Goal: Transaction & Acquisition: Download file/media

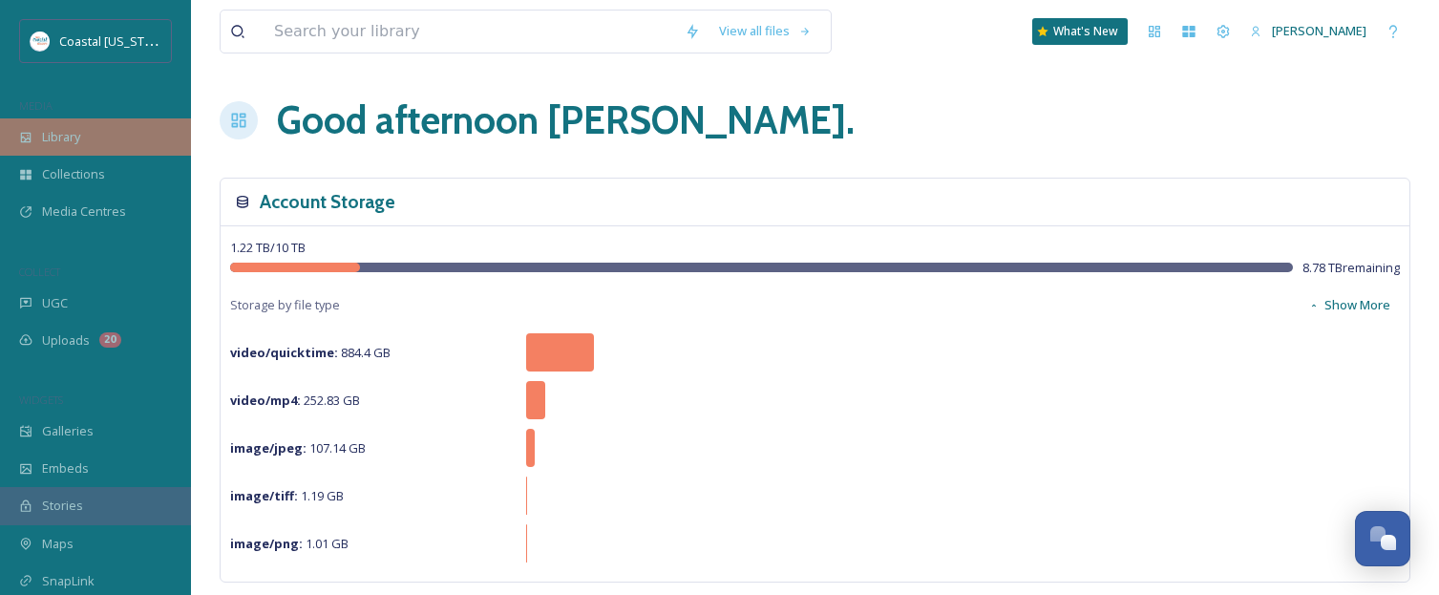
click at [62, 135] on span "Library" at bounding box center [61, 137] width 38 height 18
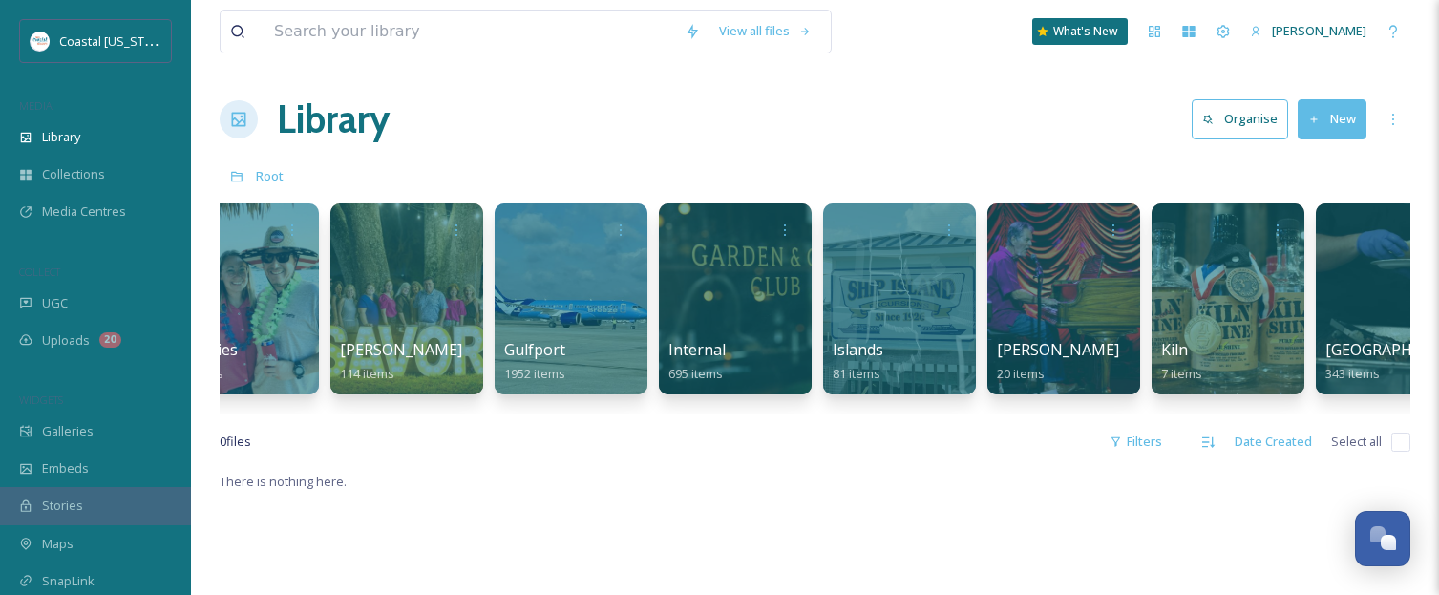
scroll to position [0, 1345]
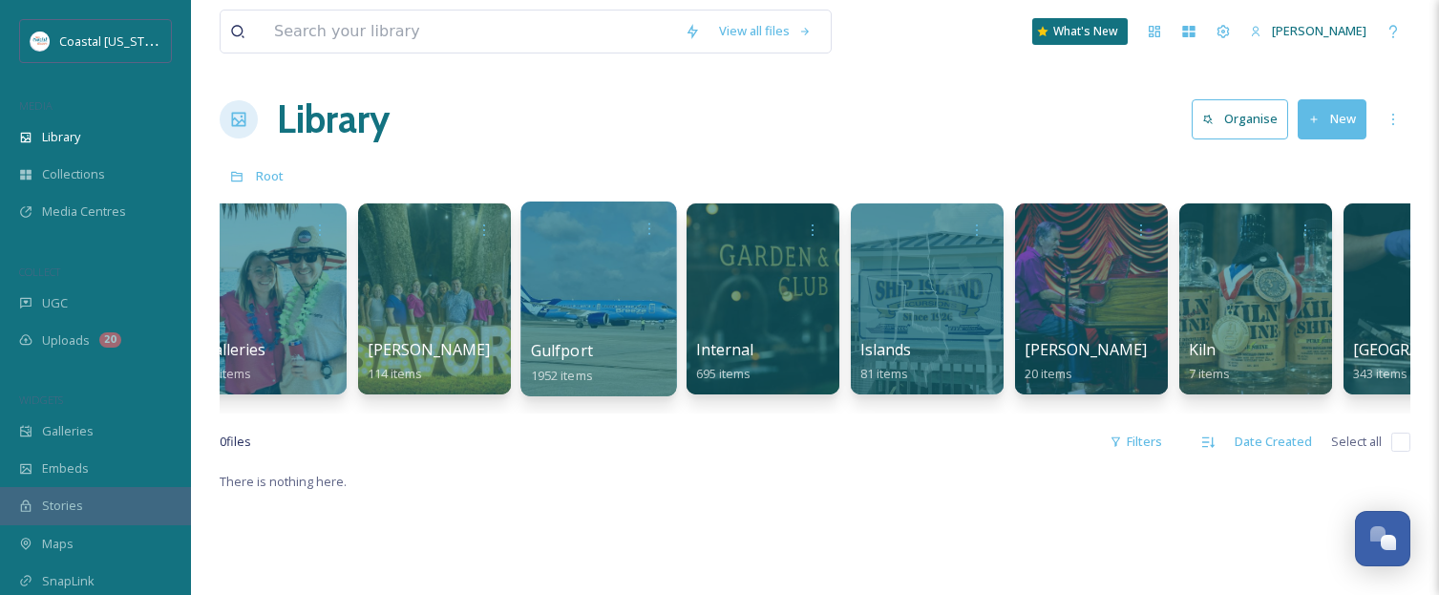
click at [587, 254] on div at bounding box center [598, 298] width 156 height 195
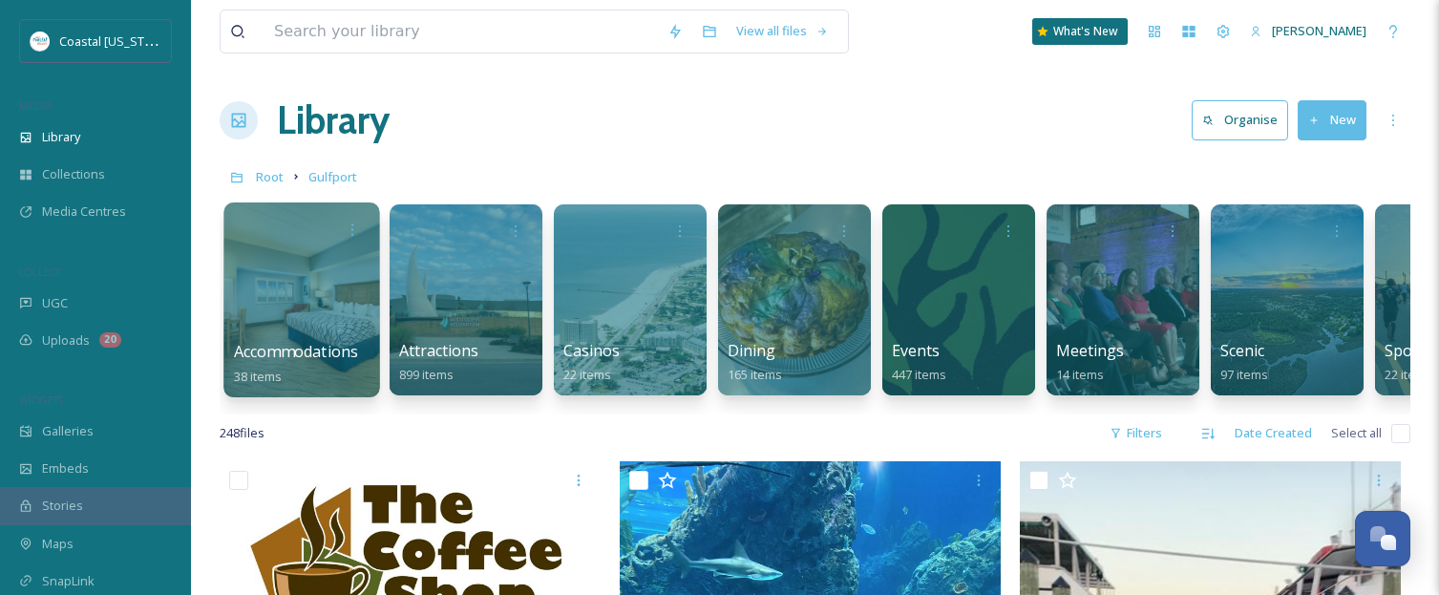
click at [267, 325] on div at bounding box center [301, 299] width 156 height 195
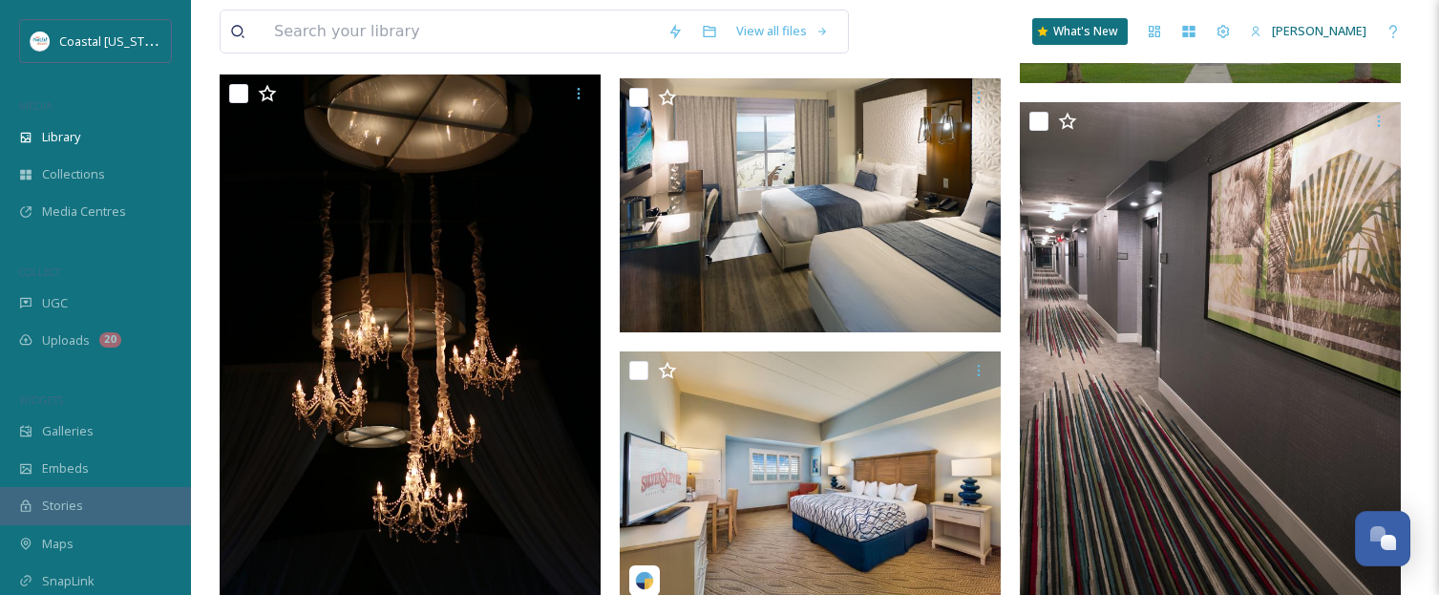
scroll to position [3278, 0]
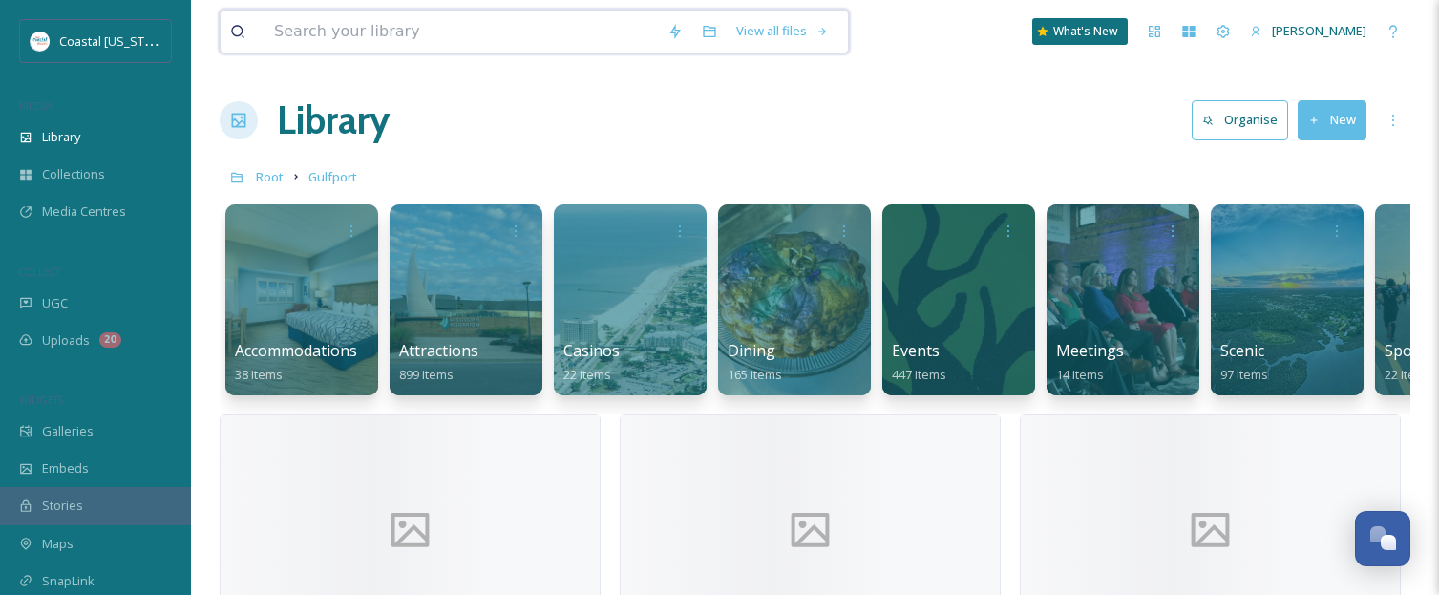
scroll to position [1, 0]
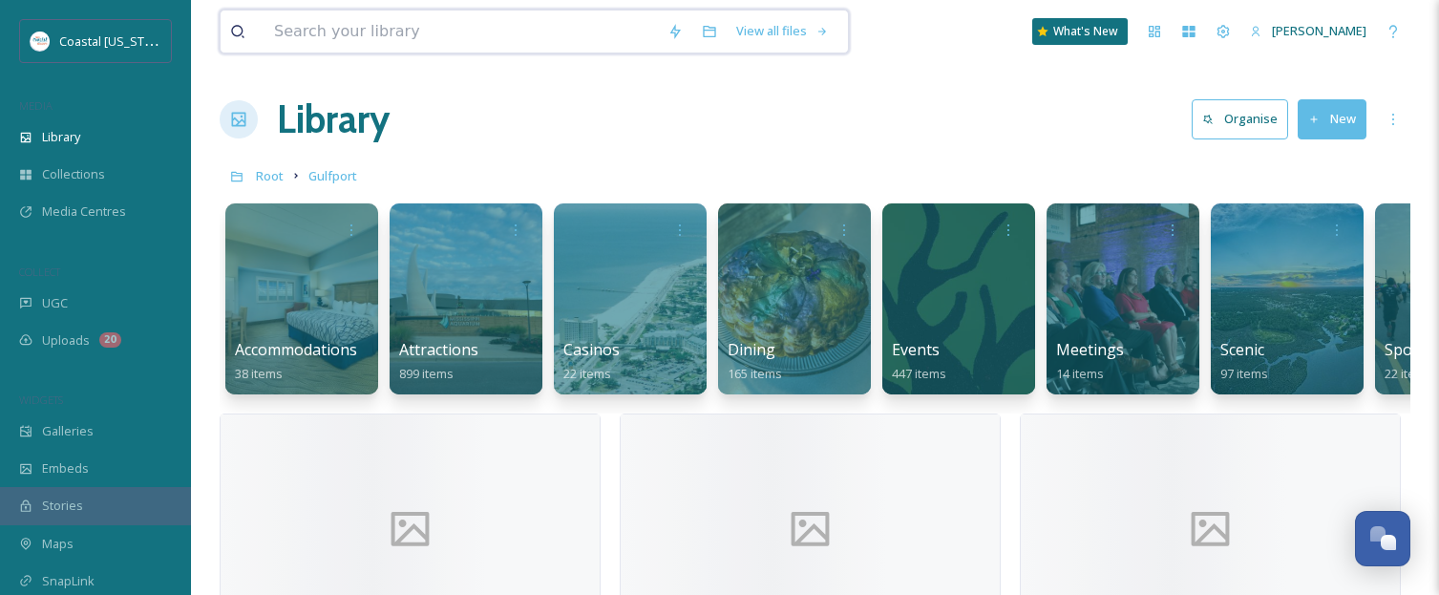
click at [353, 34] on input at bounding box center [460, 32] width 393 height 42
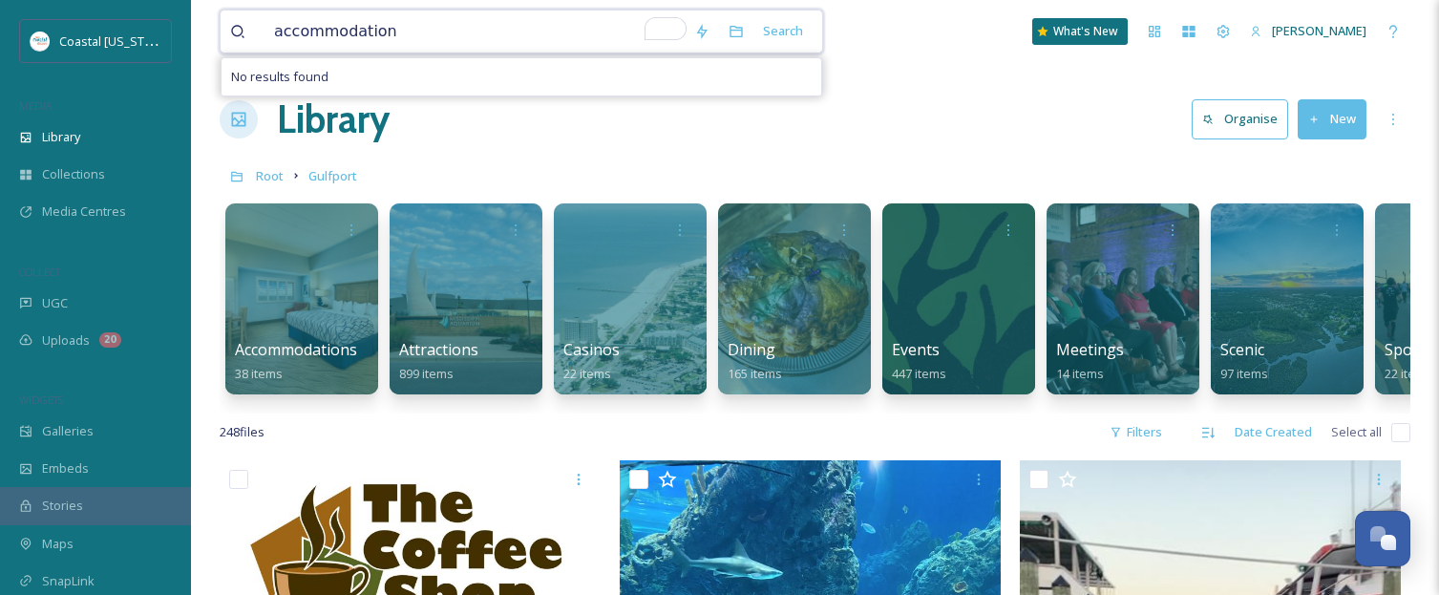
type input "accommodations"
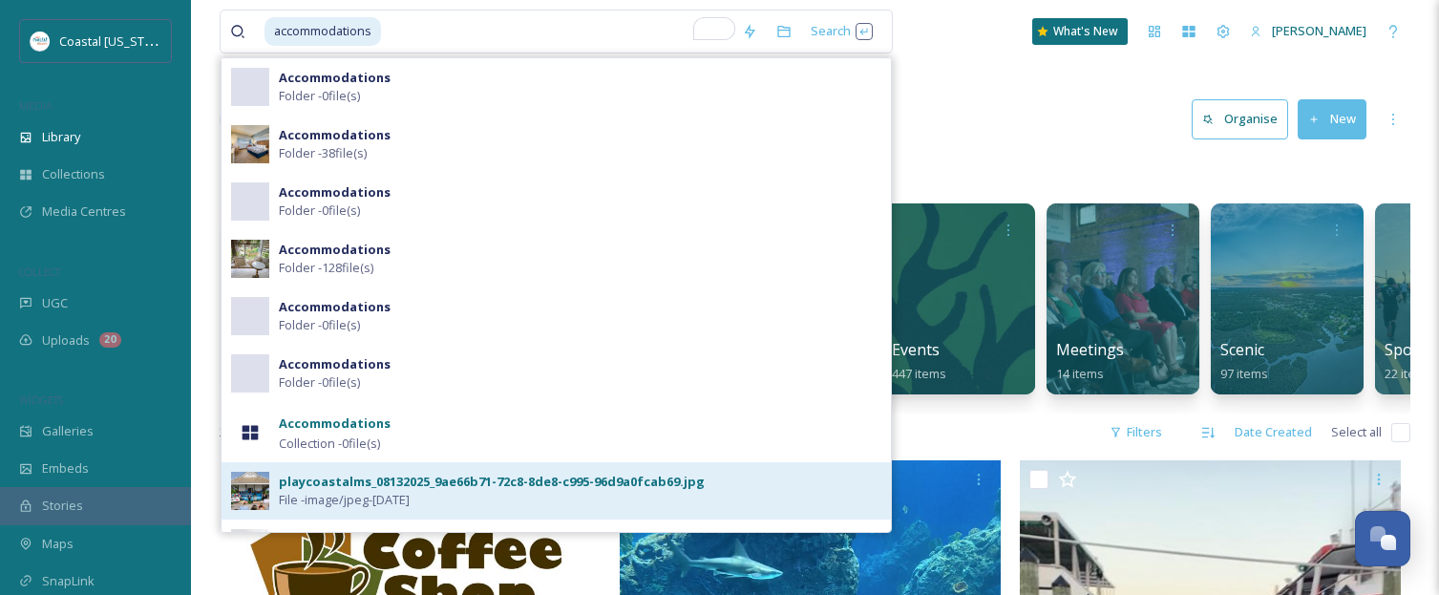
click at [356, 485] on div "playcoastalms_08132025_9ae66b71-72c8-8de8-c995-96d9a0fcab69.jpg" at bounding box center [492, 482] width 426 height 18
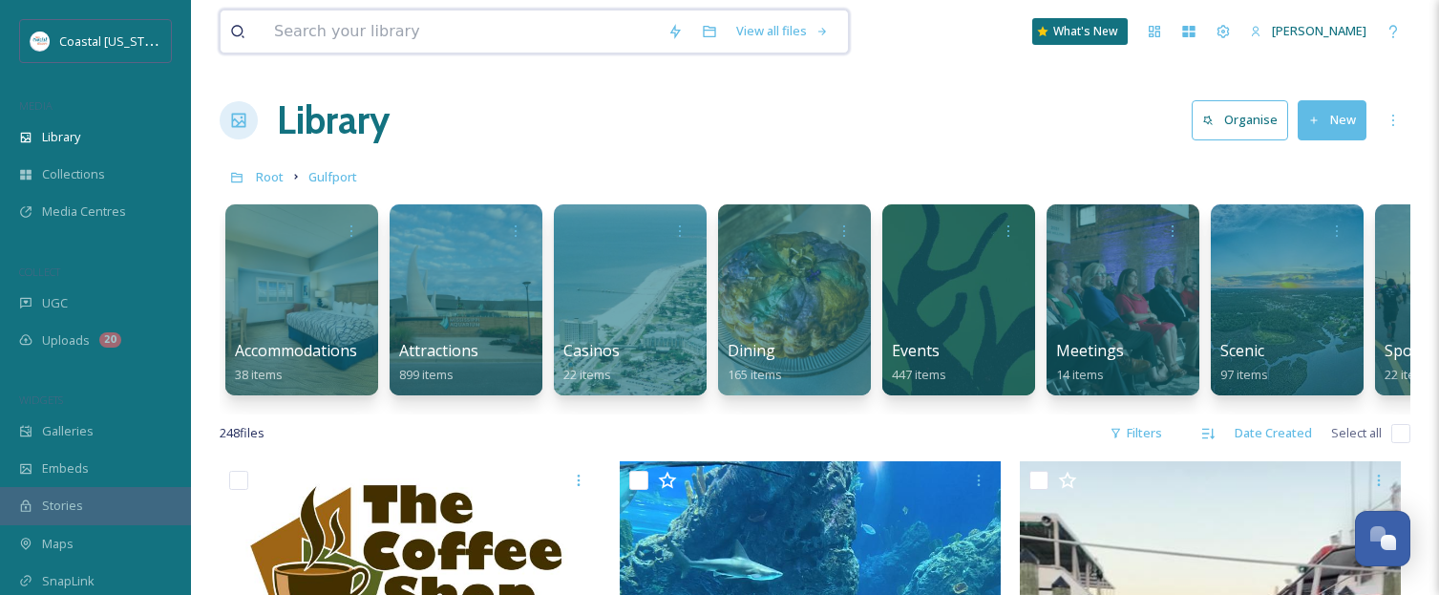
click at [283, 23] on input at bounding box center [460, 32] width 393 height 42
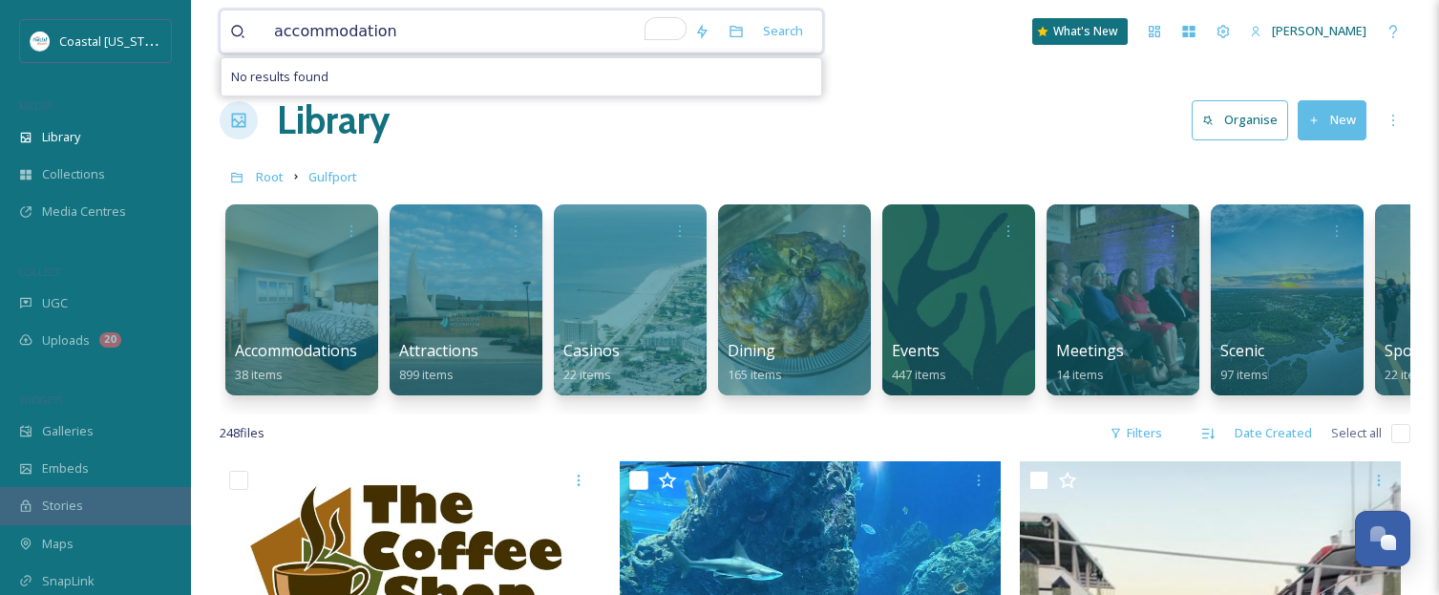
type input "accommodations"
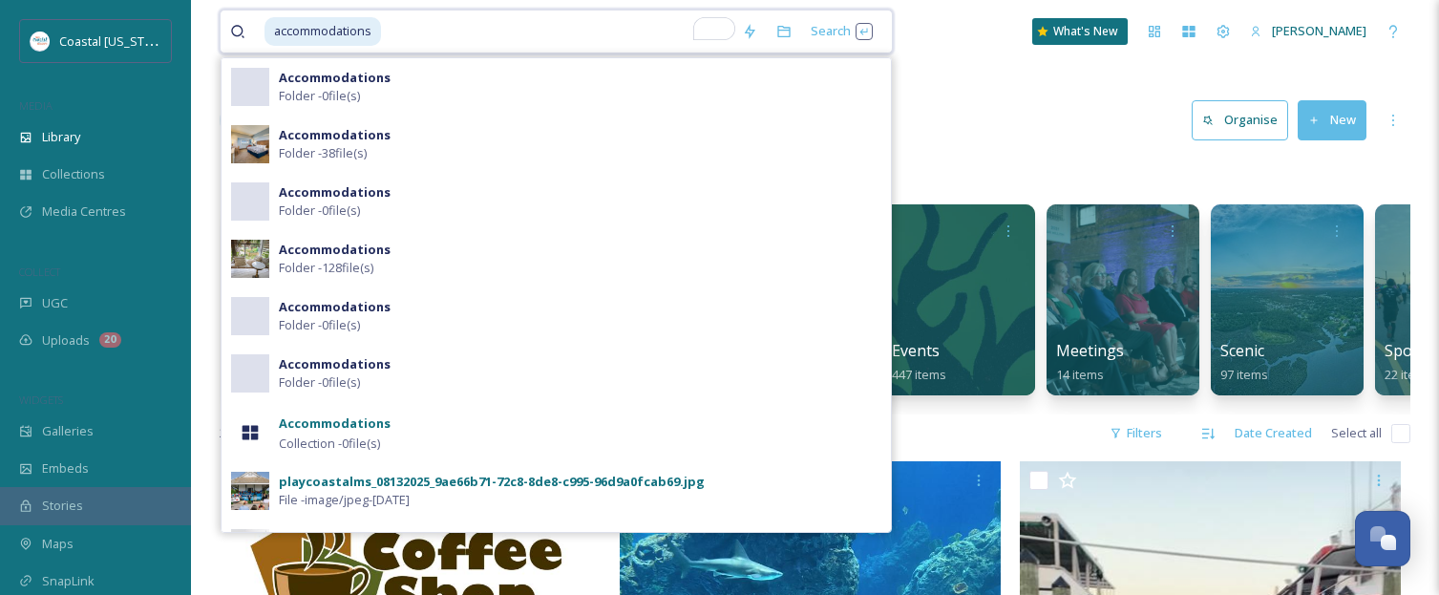
scroll to position [1, 0]
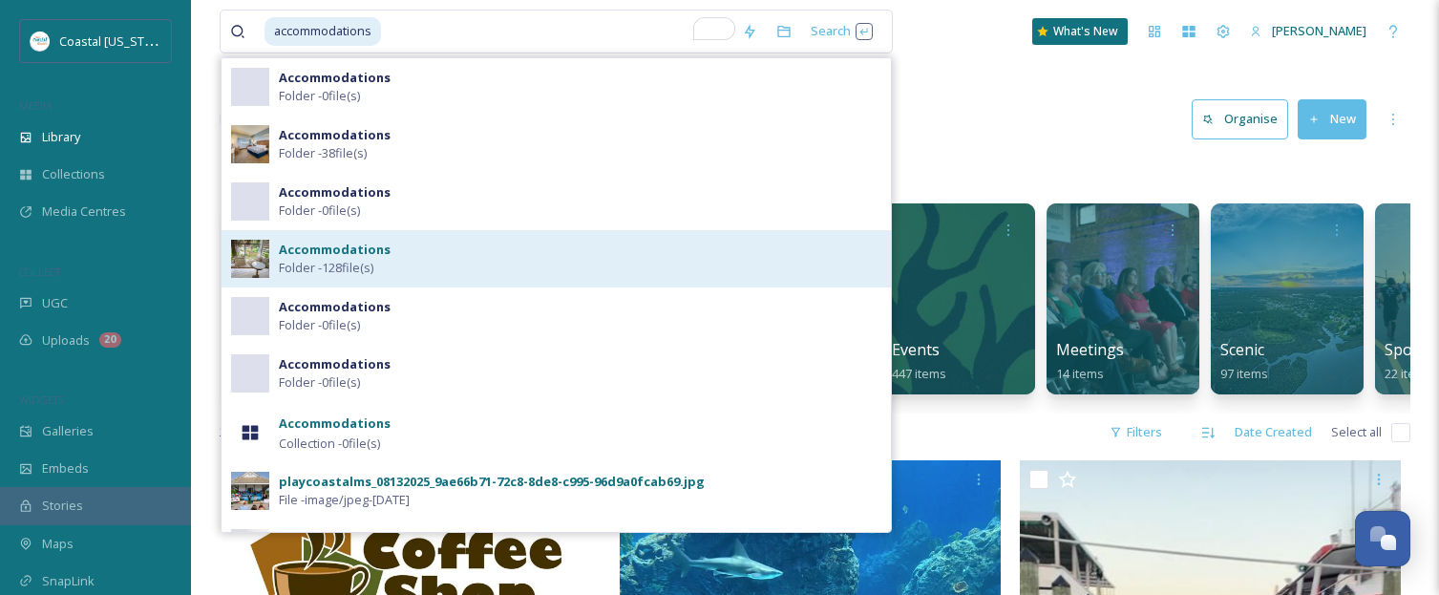
click at [361, 264] on span "Folder - 128 file(s)" at bounding box center [326, 268] width 95 height 18
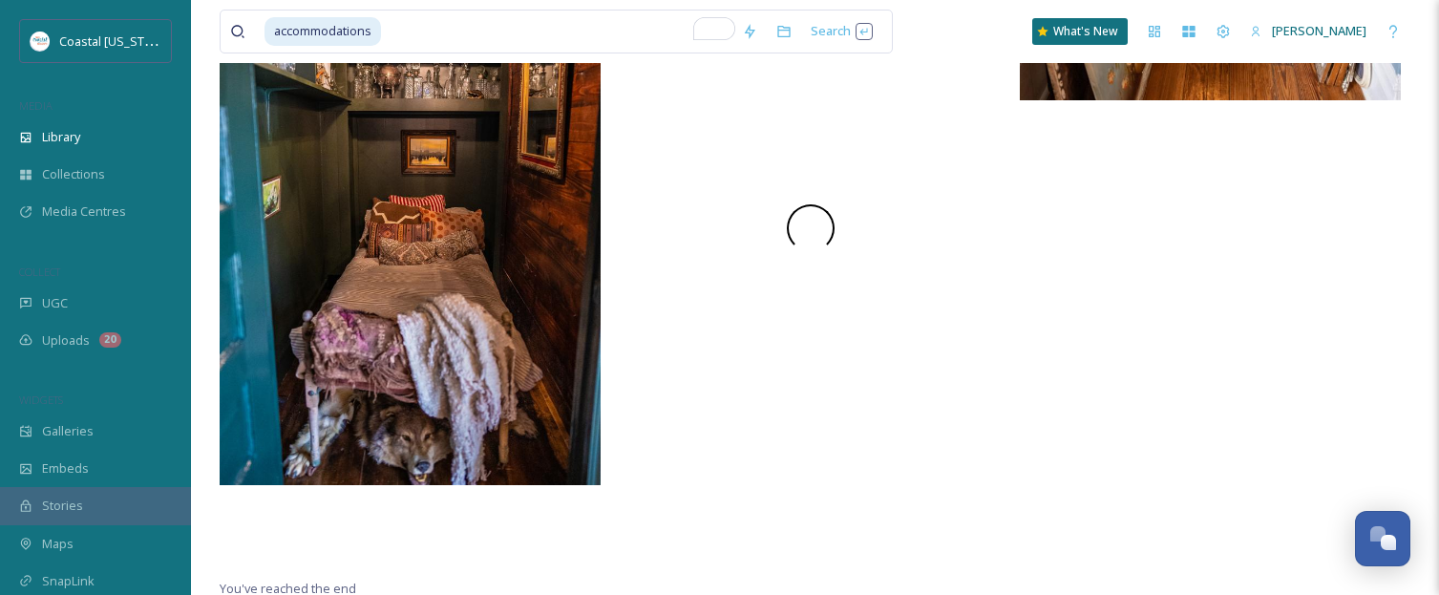
scroll to position [7470, 0]
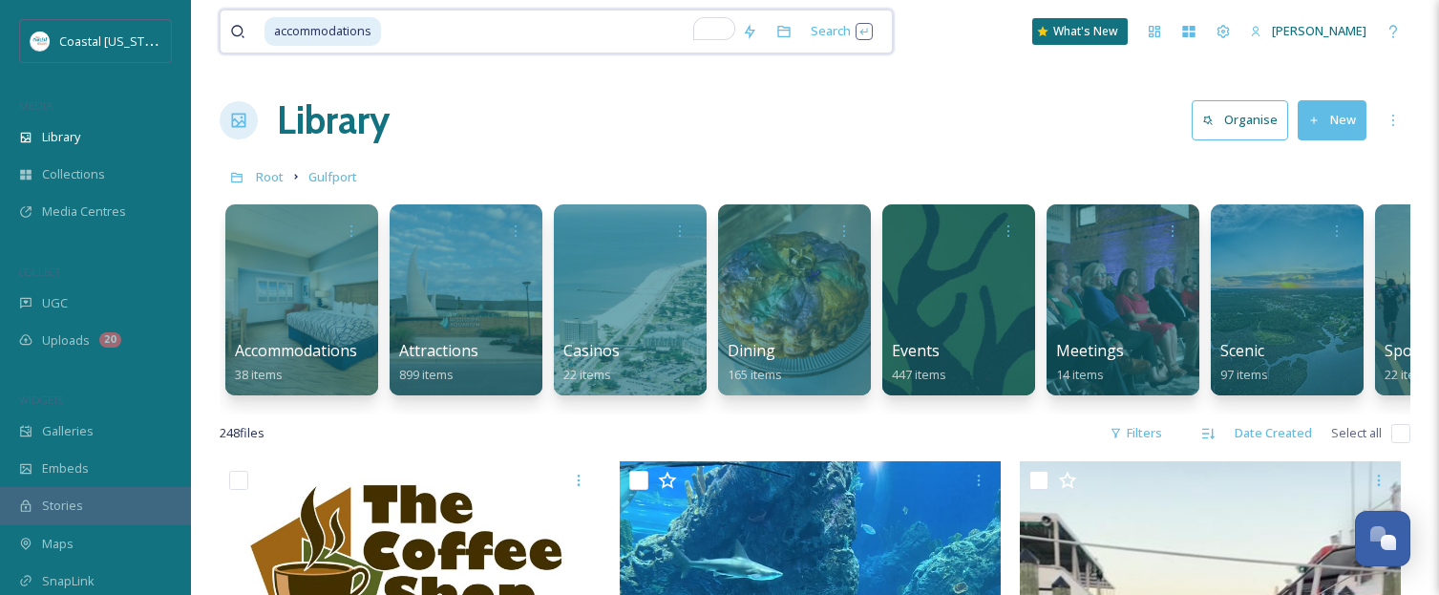
click at [453, 34] on input "To enrich screen reader interactions, please activate Accessibility in Grammarl…" at bounding box center [557, 32] width 349 height 42
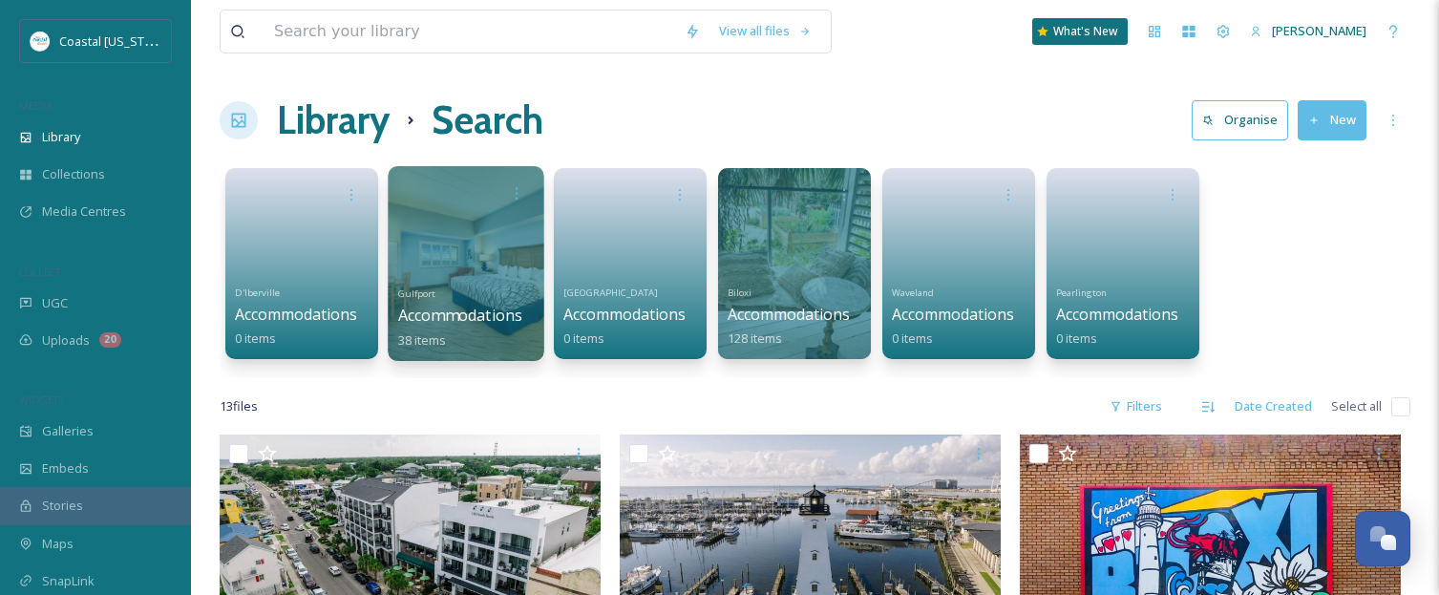
click at [456, 318] on span "Accommodations" at bounding box center [460, 315] width 125 height 21
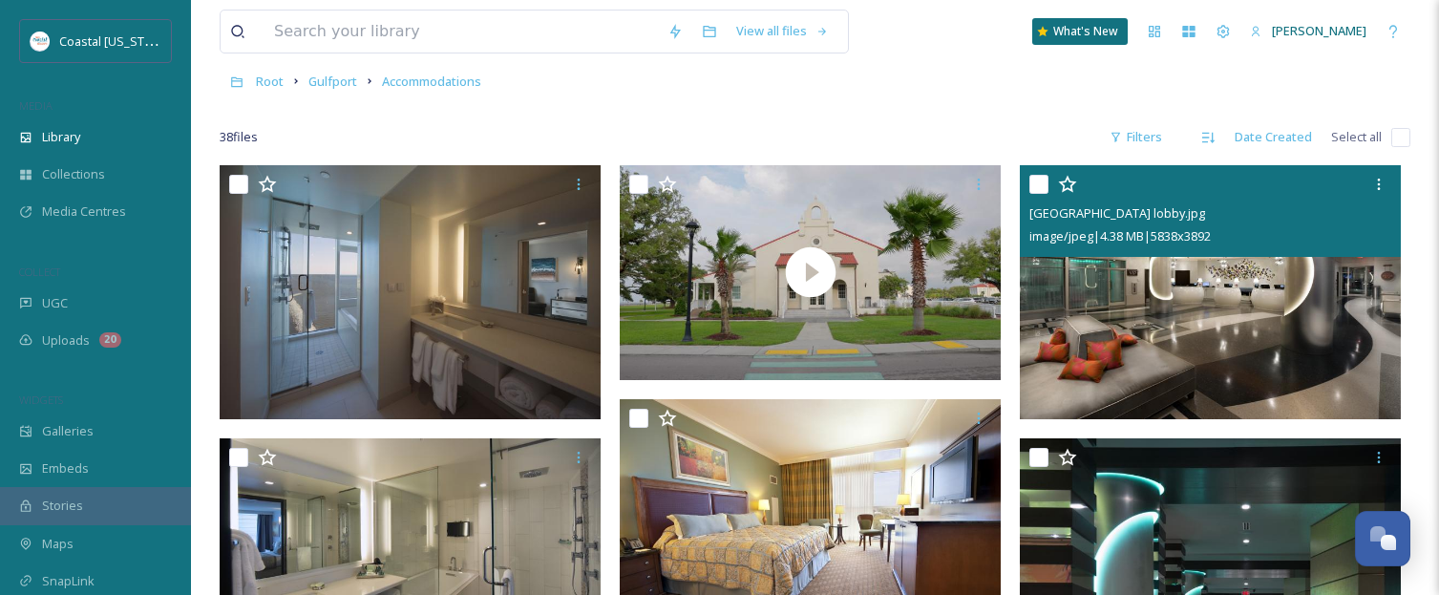
scroll to position [92, 0]
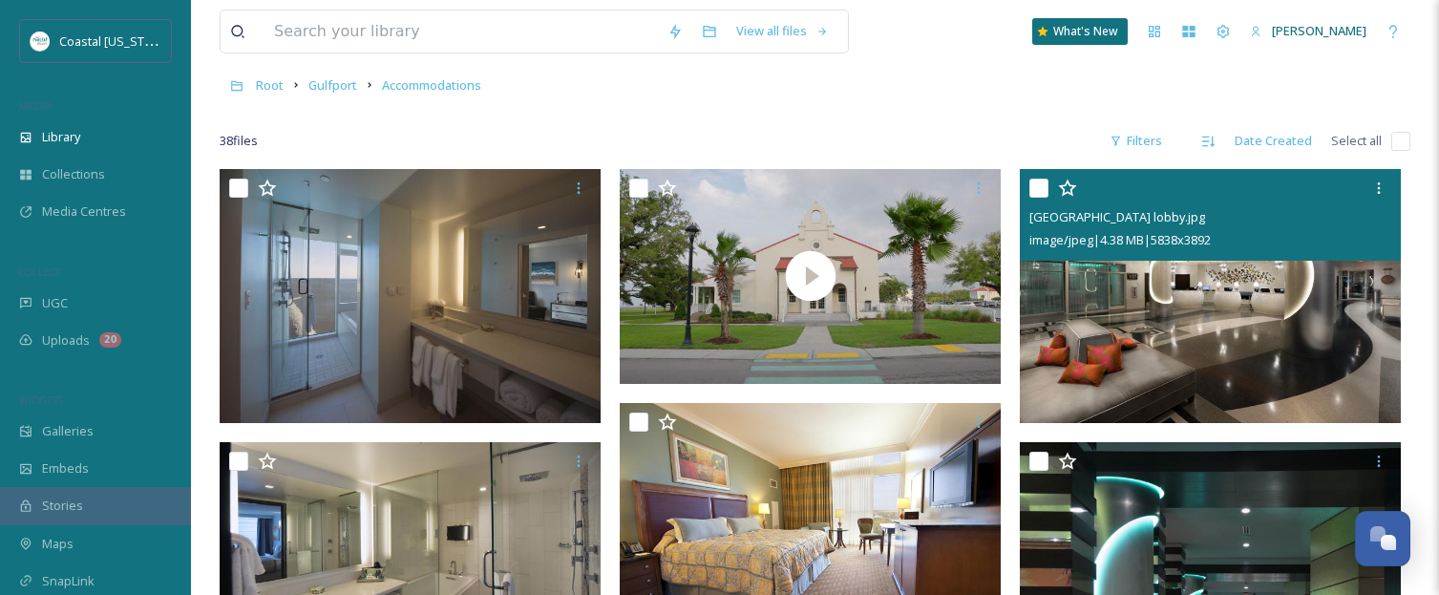
click at [1232, 349] on img at bounding box center [1210, 296] width 381 height 254
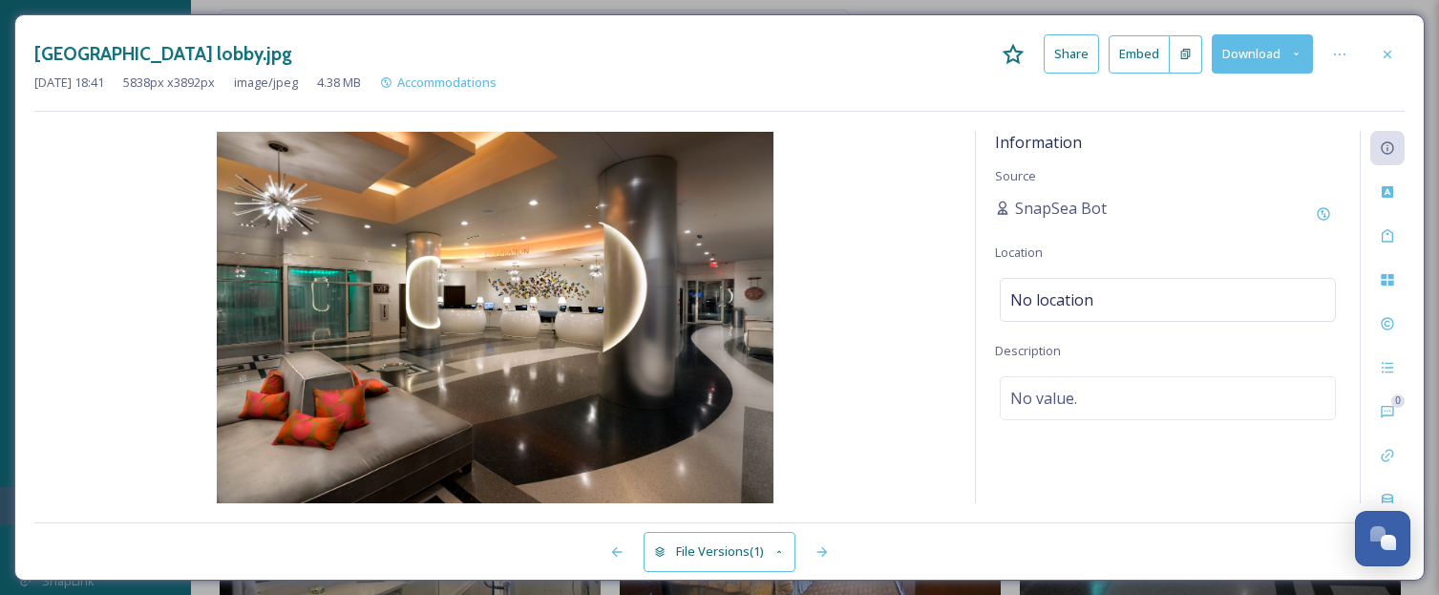
click at [1253, 57] on button "Download" at bounding box center [1262, 53] width 101 height 39
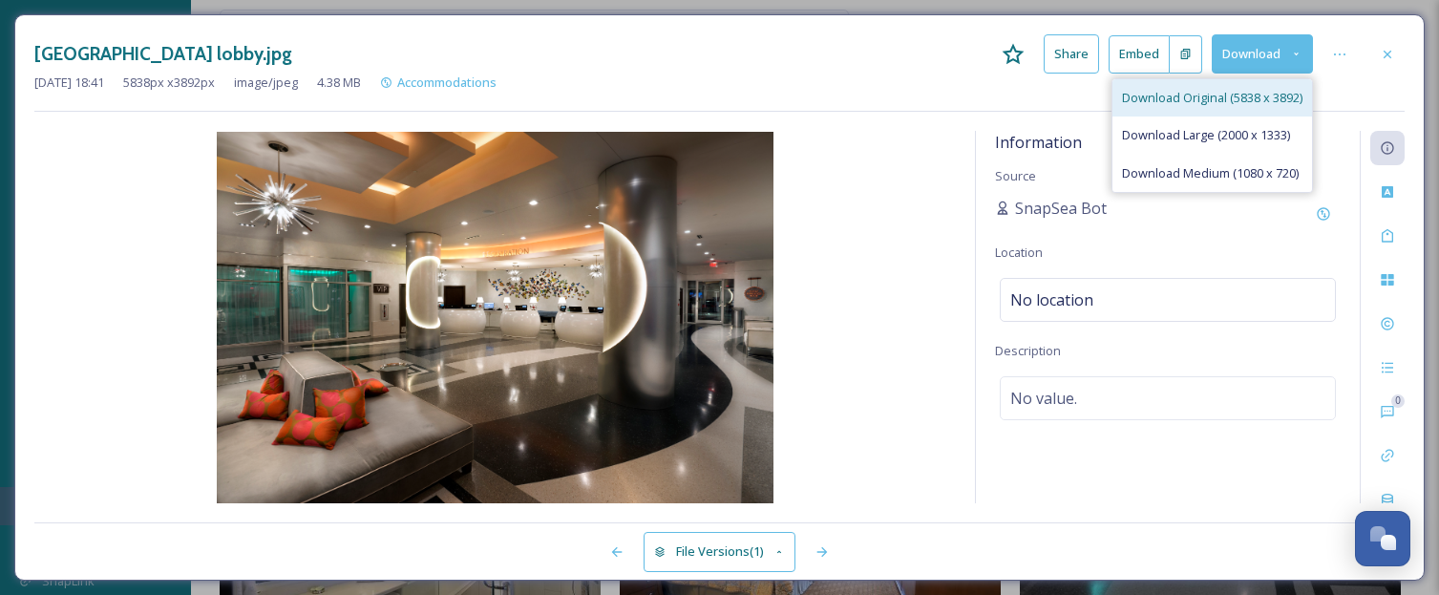
click at [1215, 95] on span "Download Original (5838 x 3892)" at bounding box center [1212, 98] width 180 height 18
